Goal: Use online tool/utility: Use online tool/utility

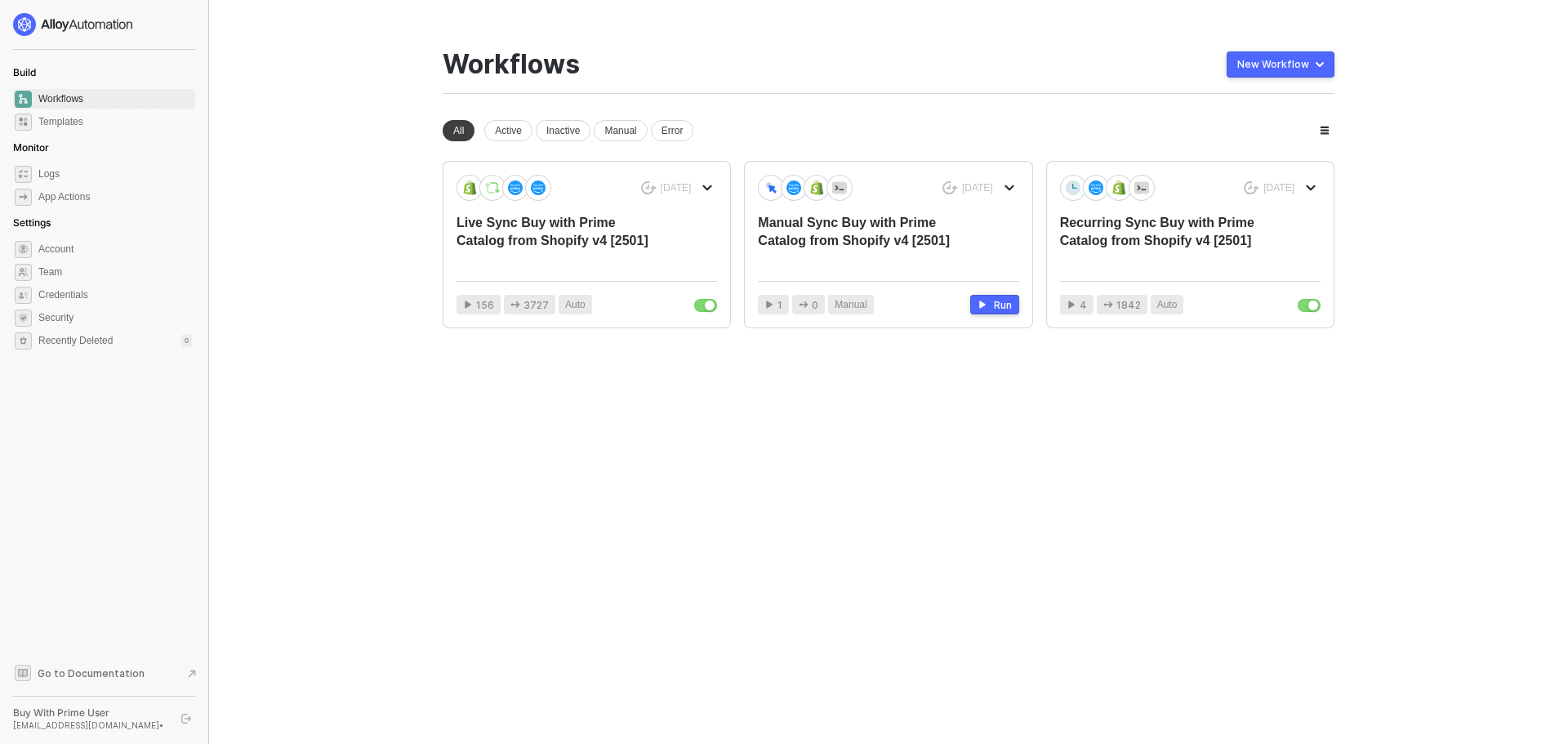
click at [1379, 455] on main "You need to expand your browser window or switch to a computer with a bigger sc…" at bounding box center [784, 372] width 1568 height 744
click at [1438, 315] on main "You need to expand your browser window or switch to a computer with a bigger sc…" at bounding box center [784, 372] width 1568 height 744
click at [1247, 230] on div "Recurring Sync Buy with Prime Catalog from Shopify v4 [2501]" at bounding box center [1165, 240] width 209 height 54
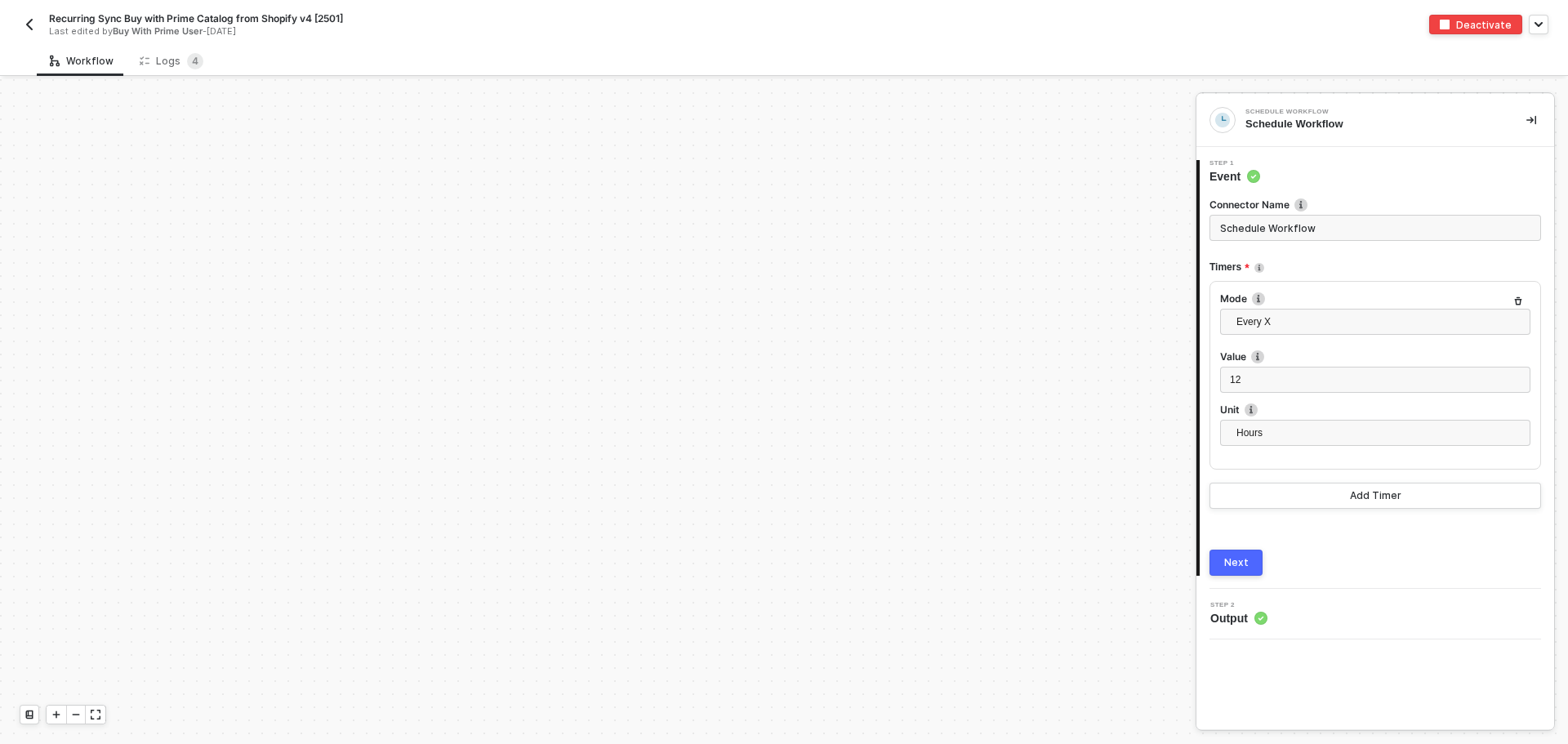
scroll to position [1604, 0]
